Goal: Find contact information: Find contact information

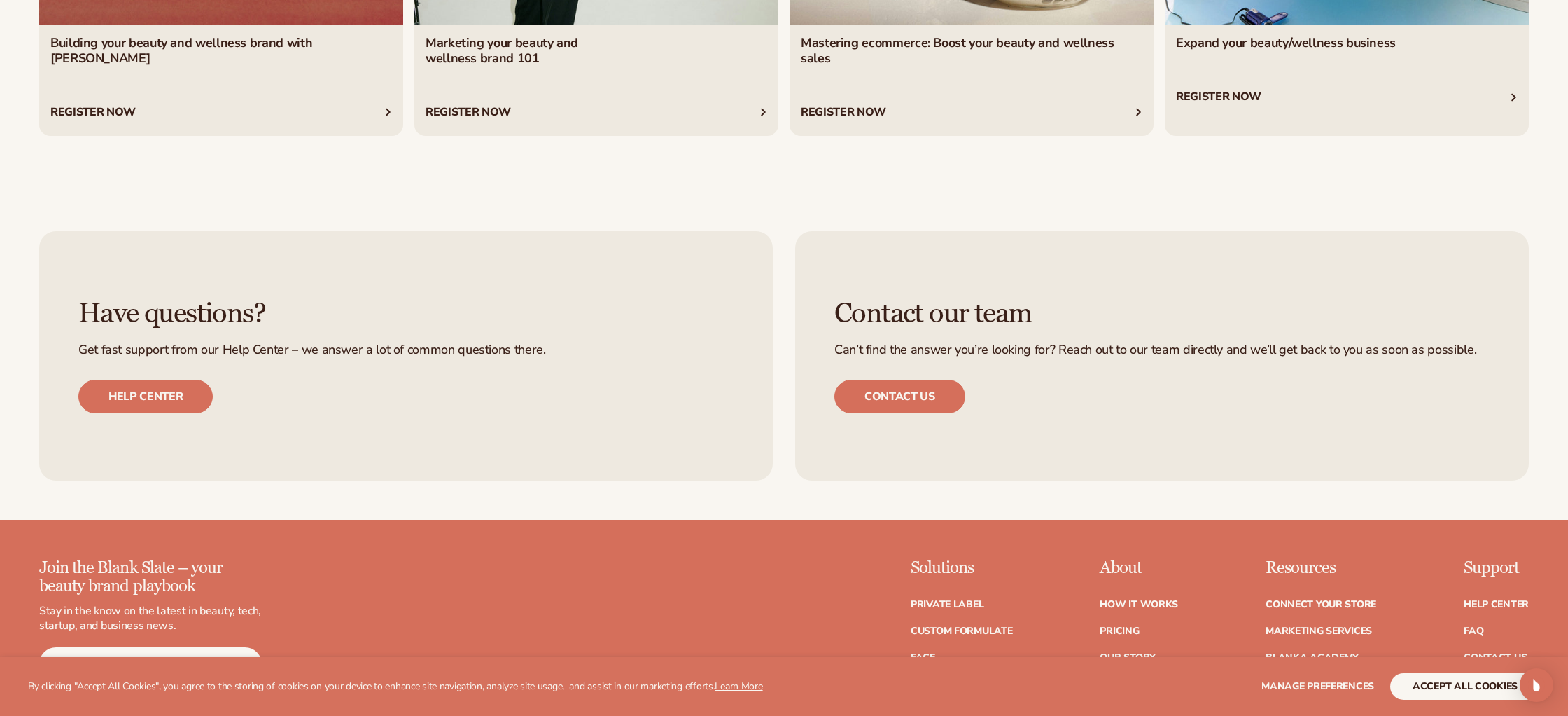
scroll to position [7177, 0]
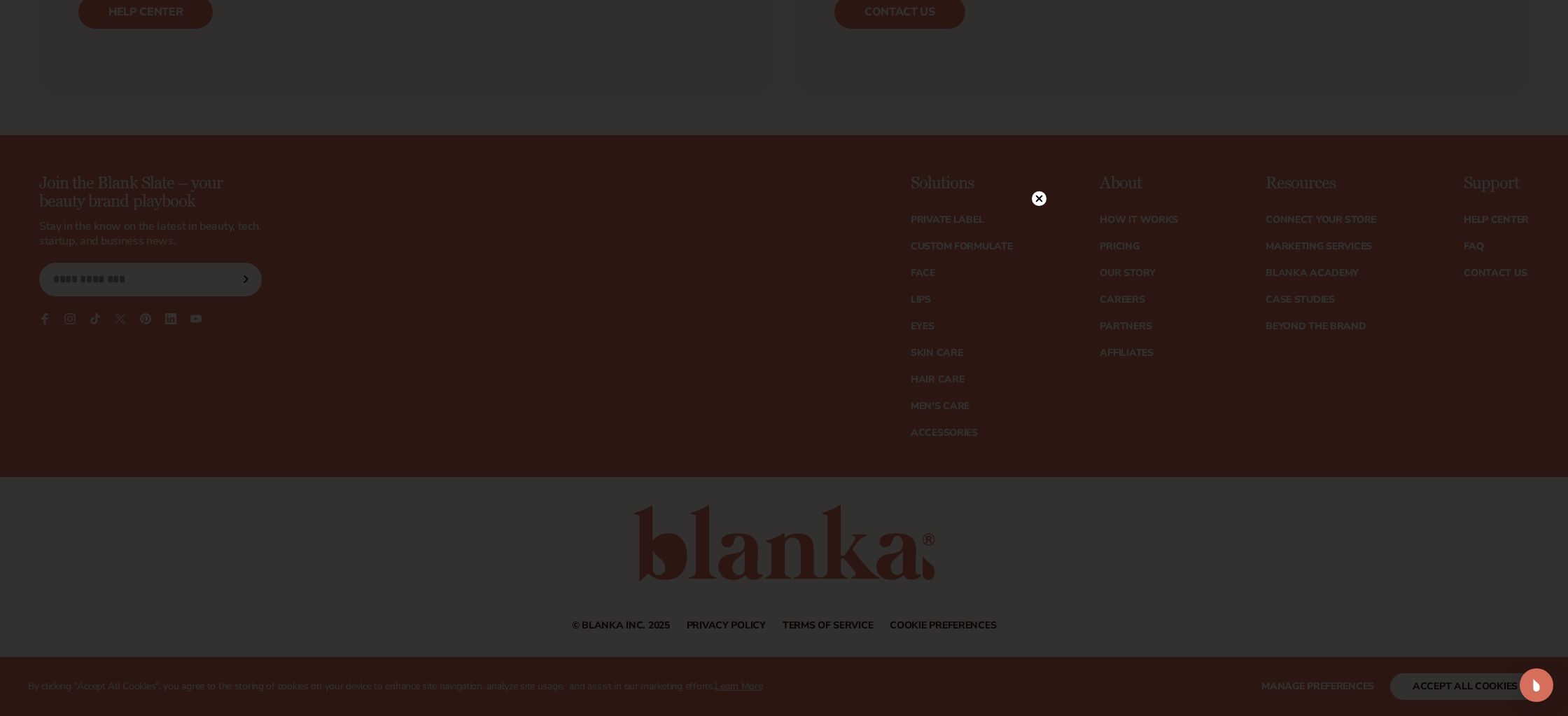
click at [1044, 196] on circle at bounding box center [1039, 199] width 15 height 15
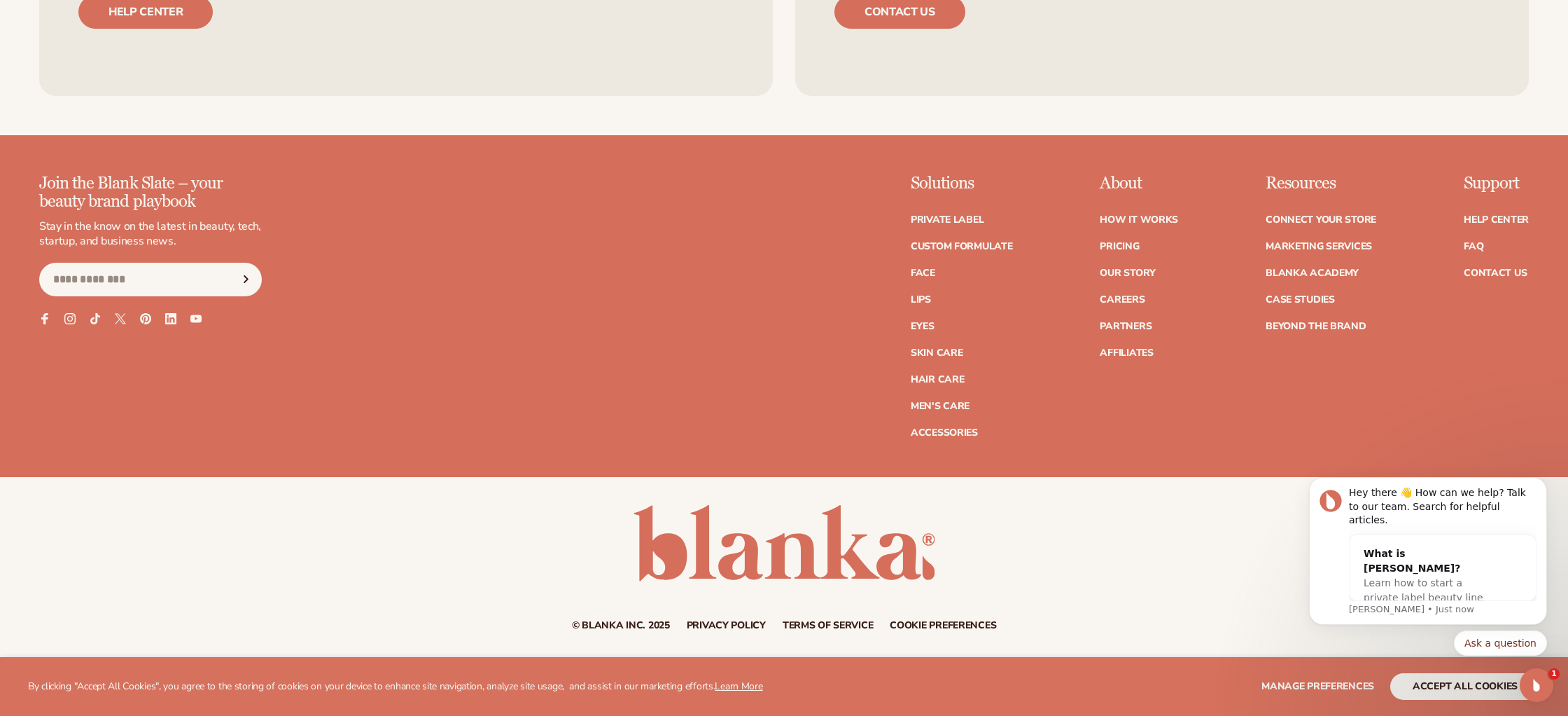
scroll to position [0, 0]
click at [1500, 271] on link "Contact Us" at bounding box center [1495, 273] width 63 height 10
